Goal: Communication & Community: Answer question/provide support

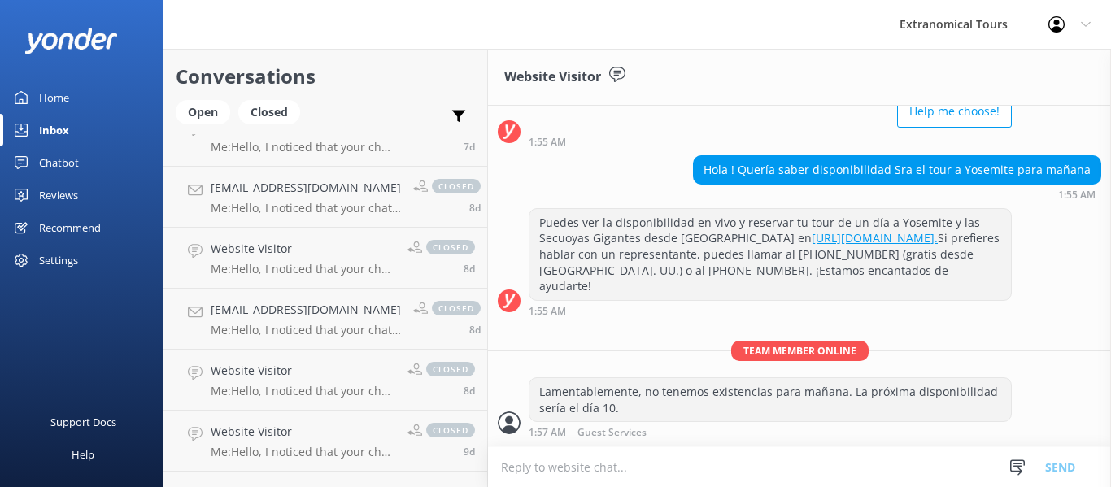
scroll to position [932, 0]
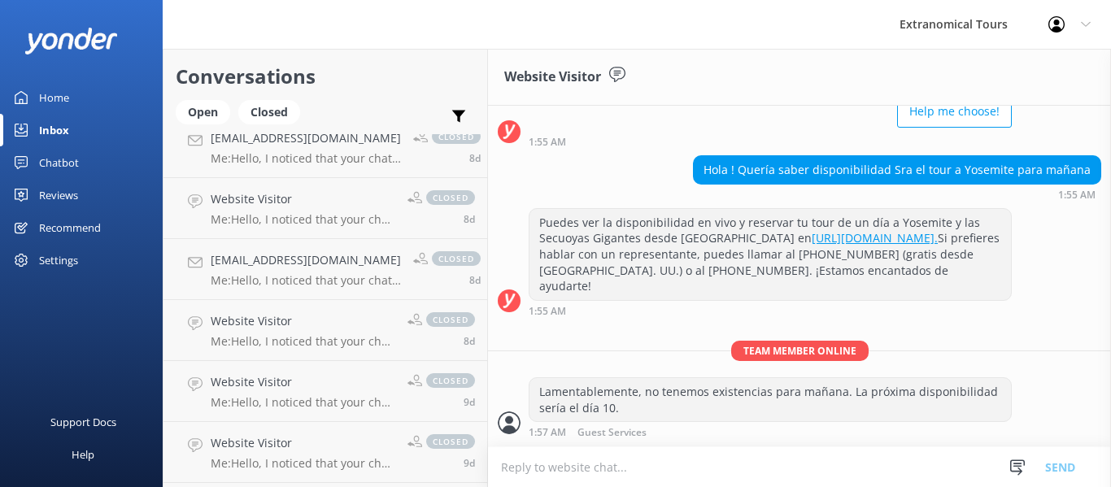
click at [57, 132] on div "Inbox" at bounding box center [54, 130] width 30 height 33
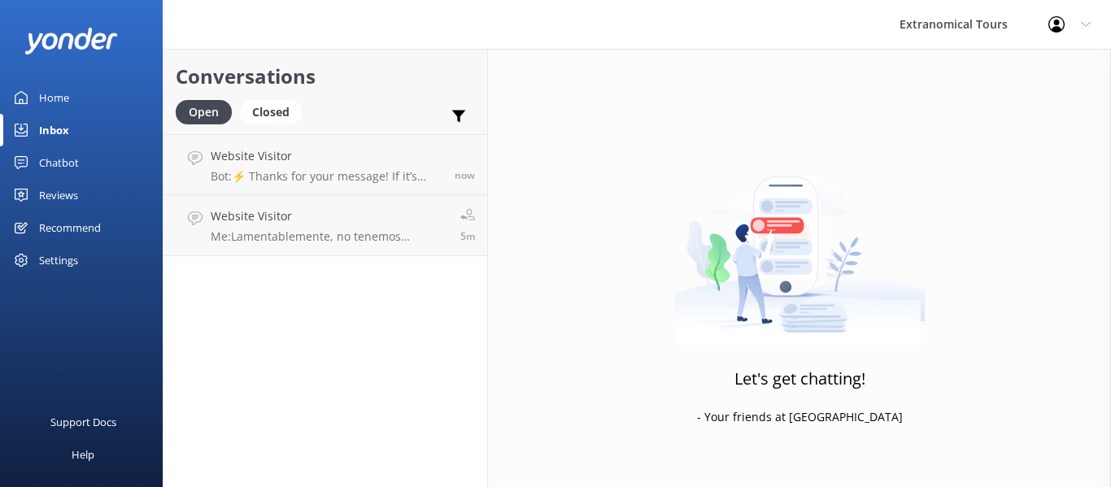
click at [94, 136] on link "Inbox" at bounding box center [81, 130] width 163 height 33
click at [324, 237] on p "Me: Lamentablemente, no tenemos existencias para mañana. La próxima disponibili…" at bounding box center [329, 236] width 237 height 15
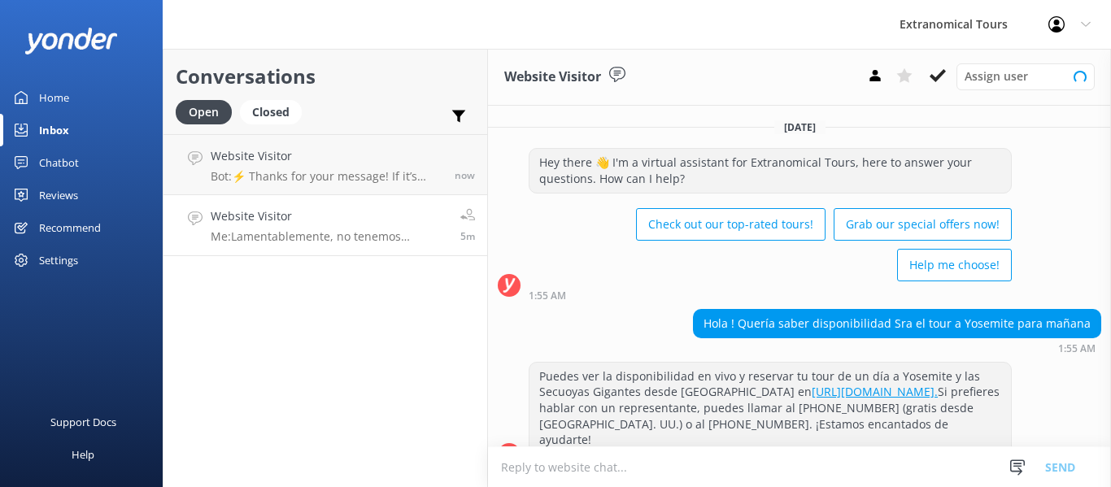
scroll to position [154, 0]
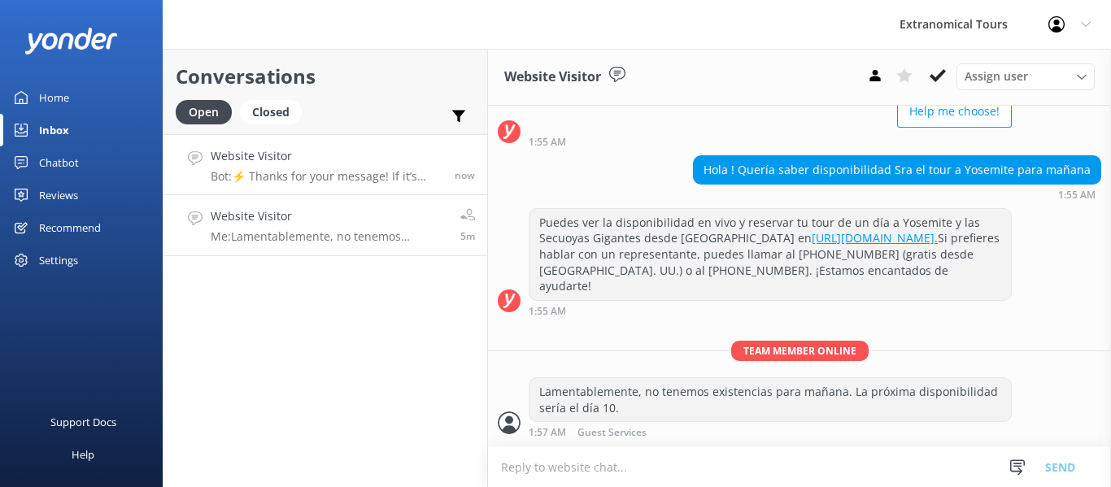
click at [299, 167] on div "Website Visitor Bot: ⚡ Thanks for your message! If it’s during our office hours…" at bounding box center [327, 164] width 232 height 35
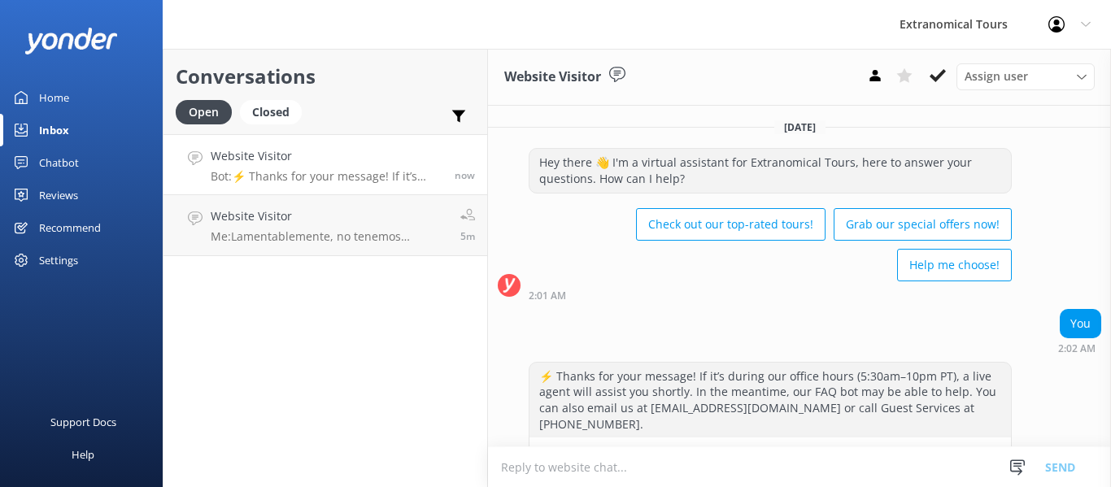
scroll to position [48, 0]
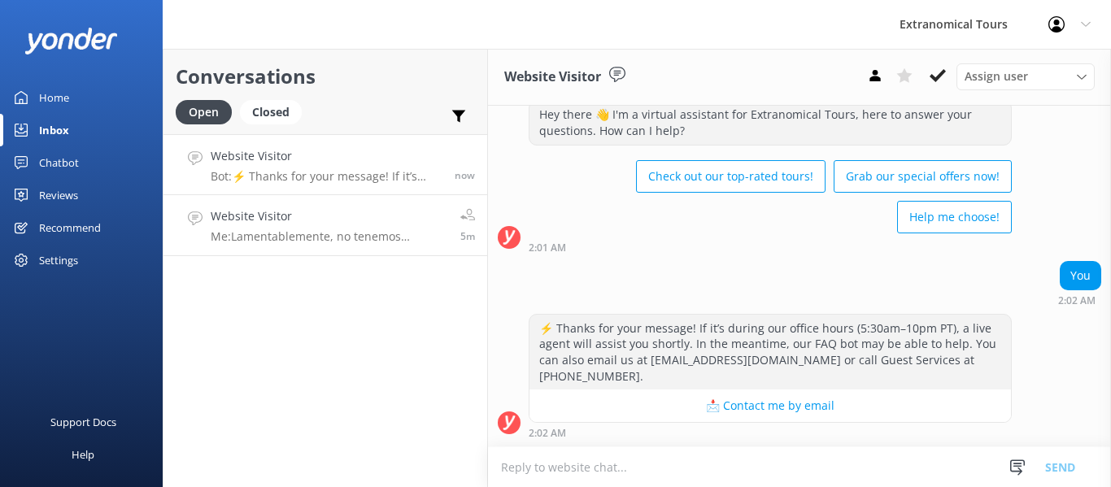
click at [281, 220] on h4 "Website Visitor" at bounding box center [329, 216] width 237 height 18
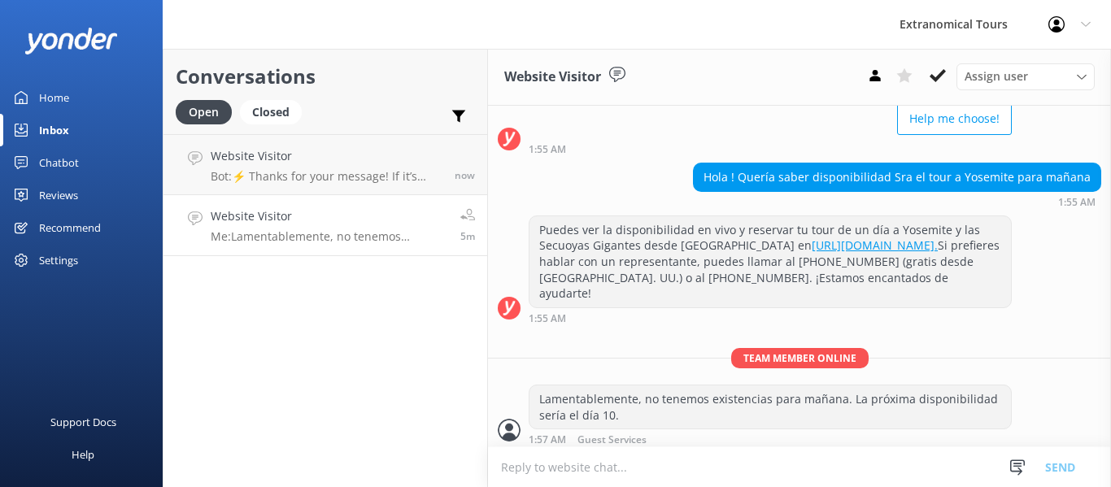
scroll to position [154, 0]
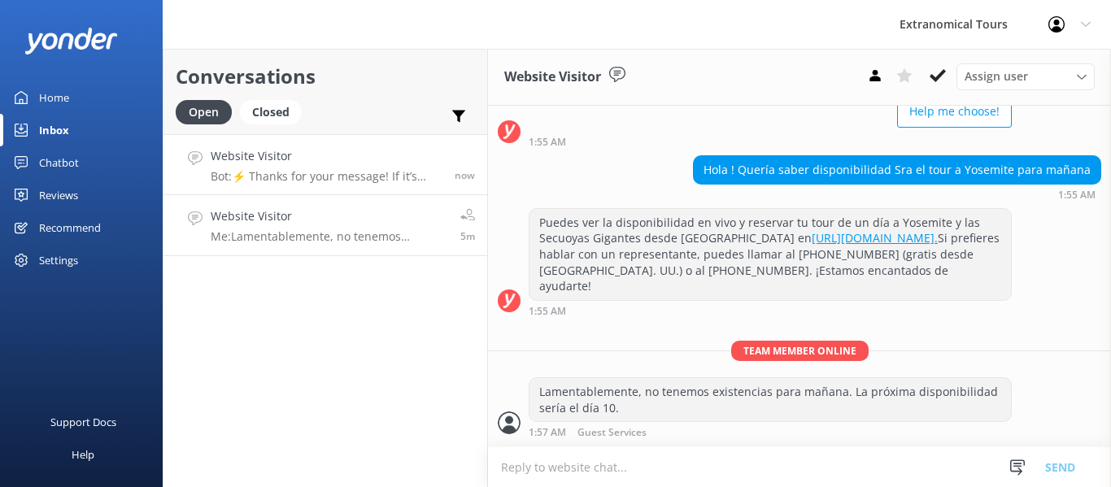
click at [333, 182] on p "Bot: ⚡ Thanks for your message! If it’s during our office hours (5:30am–10pm PT…" at bounding box center [327, 176] width 232 height 15
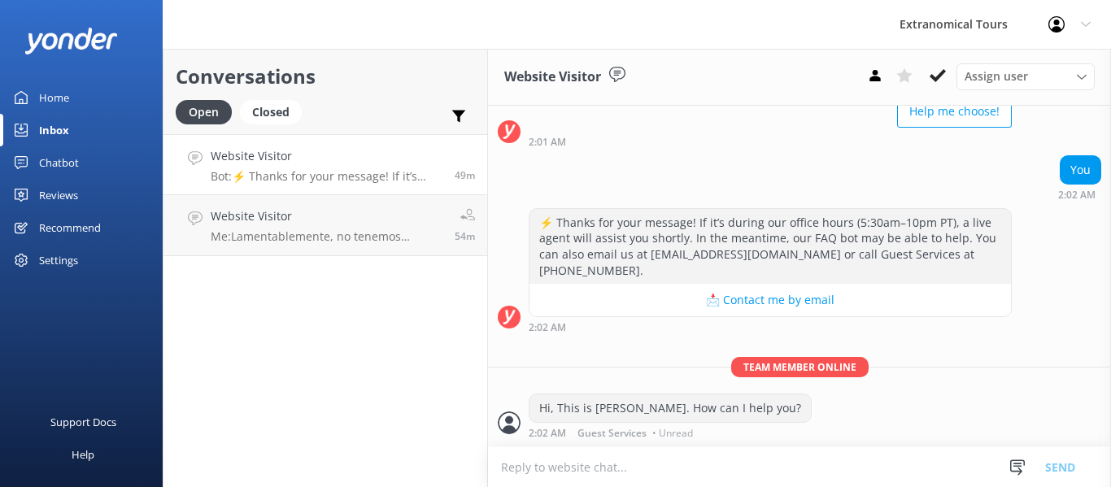
scroll to position [207, 0]
